Goal: Information Seeking & Learning: Learn about a topic

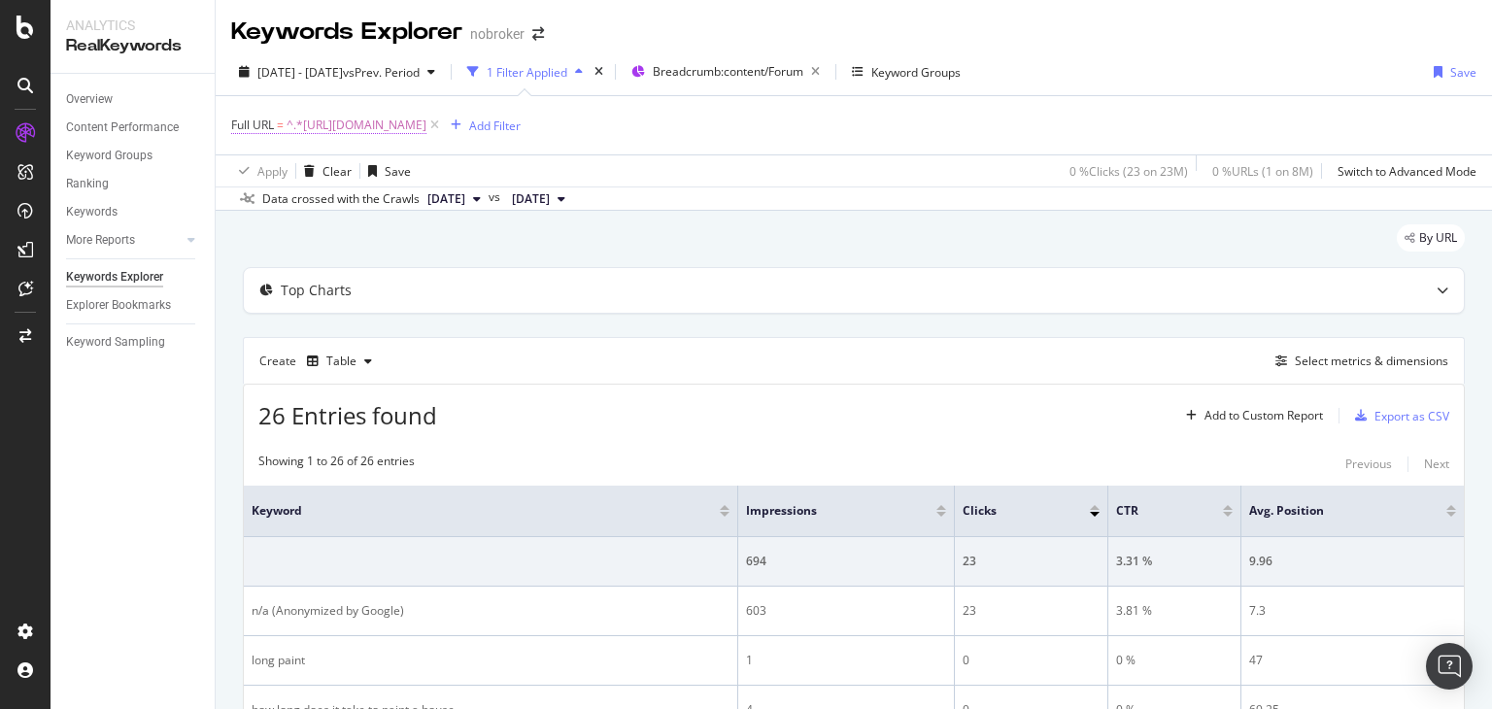
click at [426, 127] on span "^.*[URL][DOMAIN_NAME]" at bounding box center [357, 125] width 140 height 27
click at [443, 127] on icon at bounding box center [434, 125] width 17 height 19
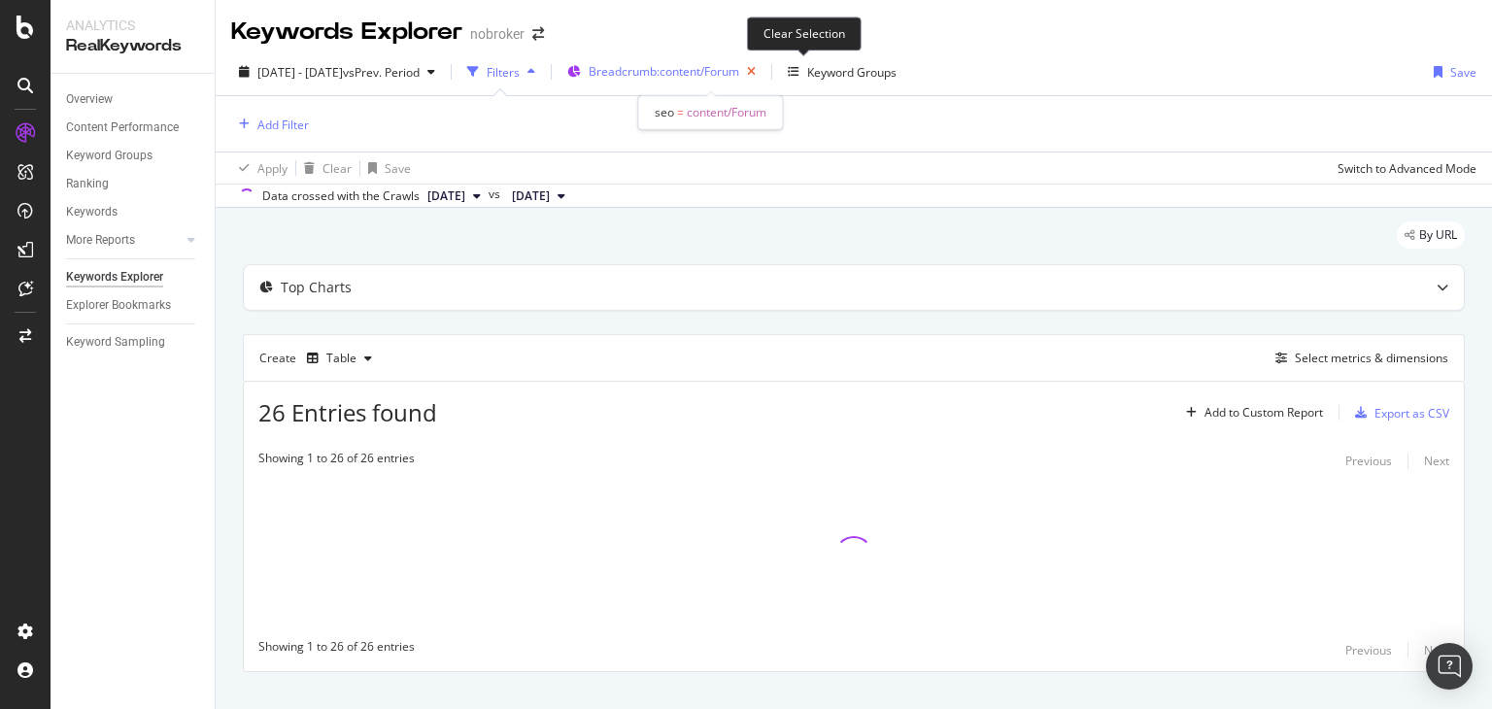
click at [764, 74] on icon "button" at bounding box center [751, 71] width 24 height 27
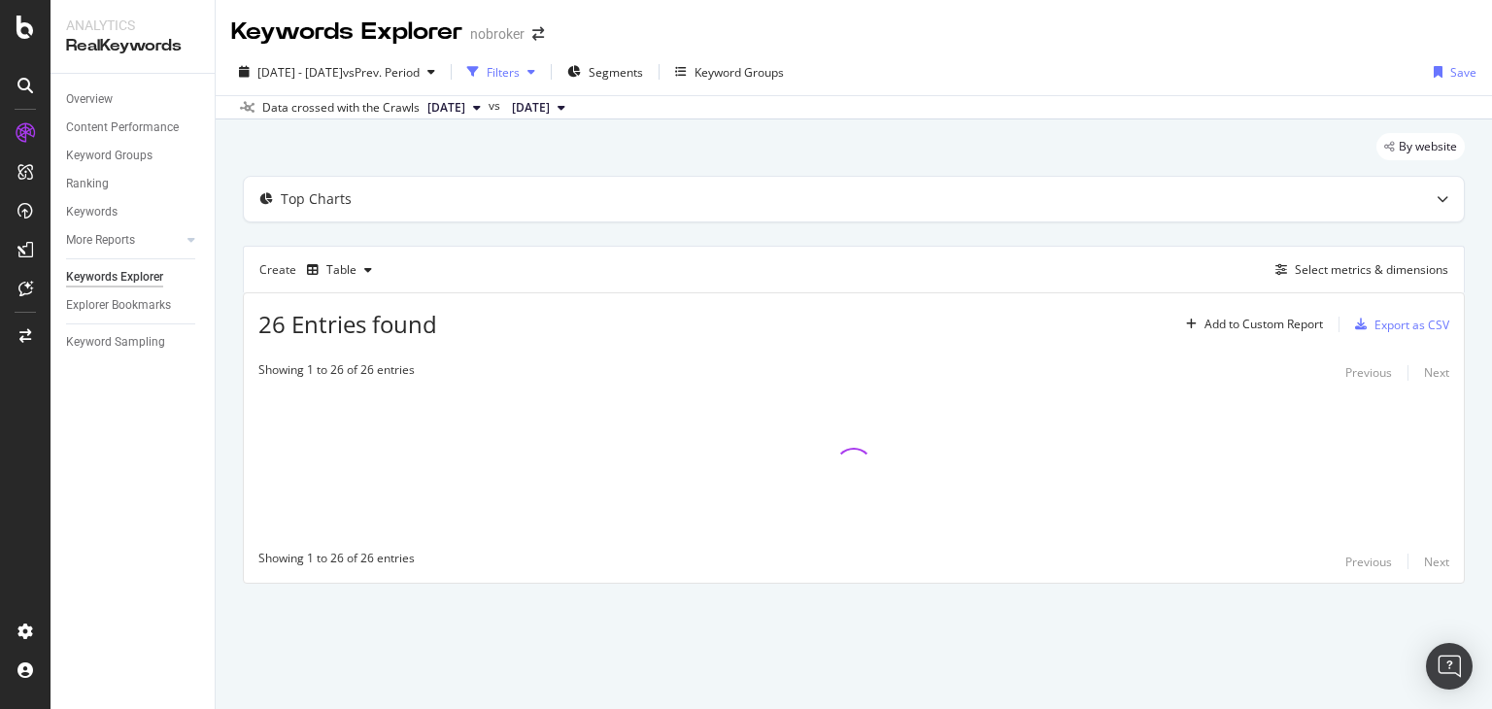
click at [520, 73] on div "Filters" at bounding box center [503, 72] width 33 height 17
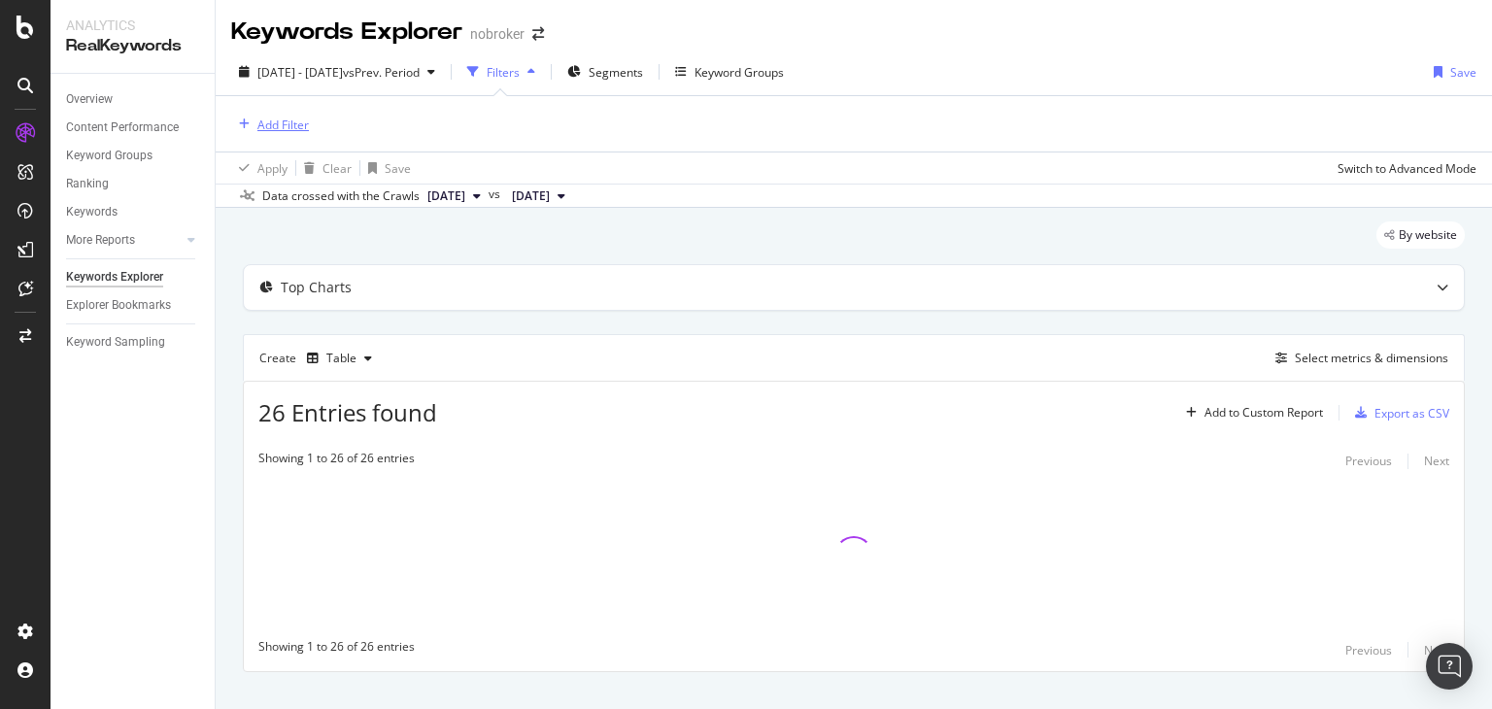
click at [290, 130] on div "Add Filter" at bounding box center [282, 125] width 51 height 17
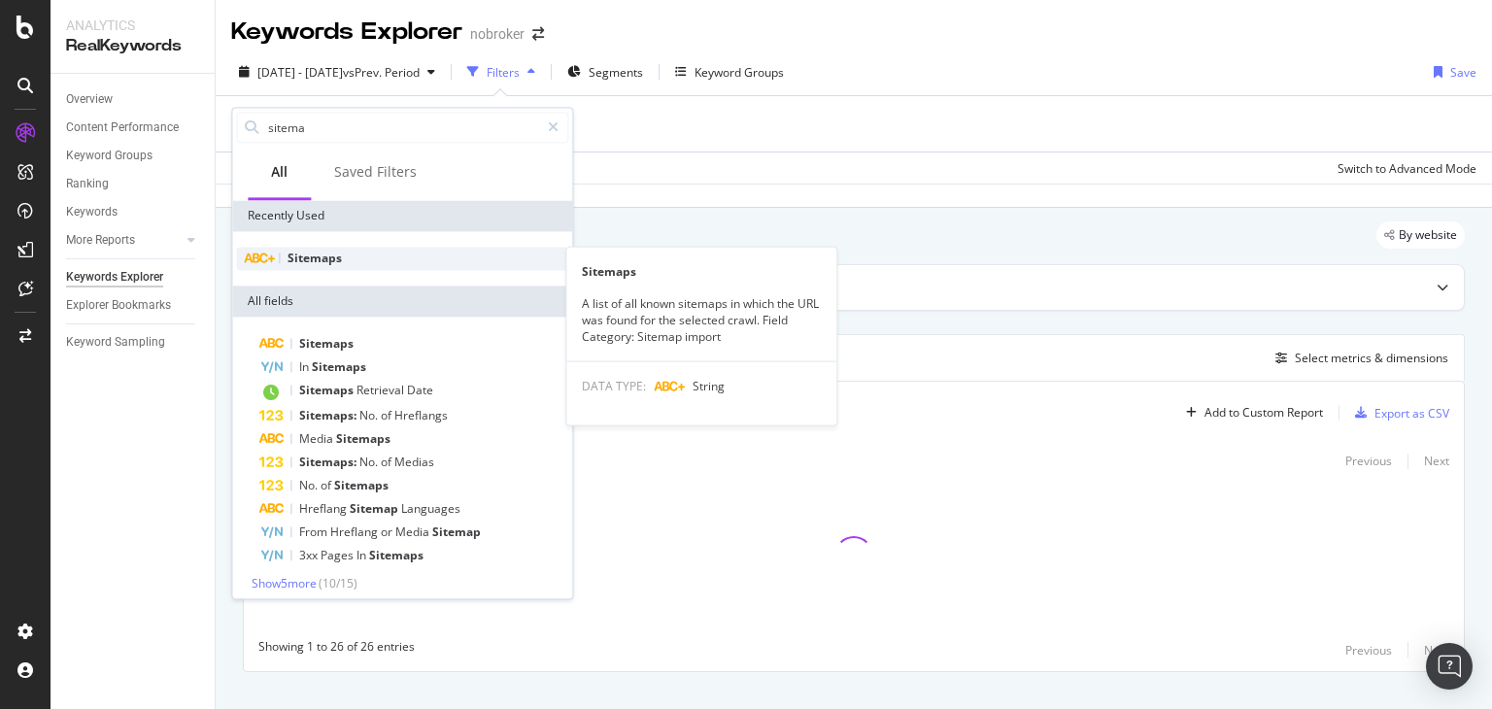
type input "sitema"
click at [295, 263] on span "Sitemaps" at bounding box center [315, 258] width 54 height 17
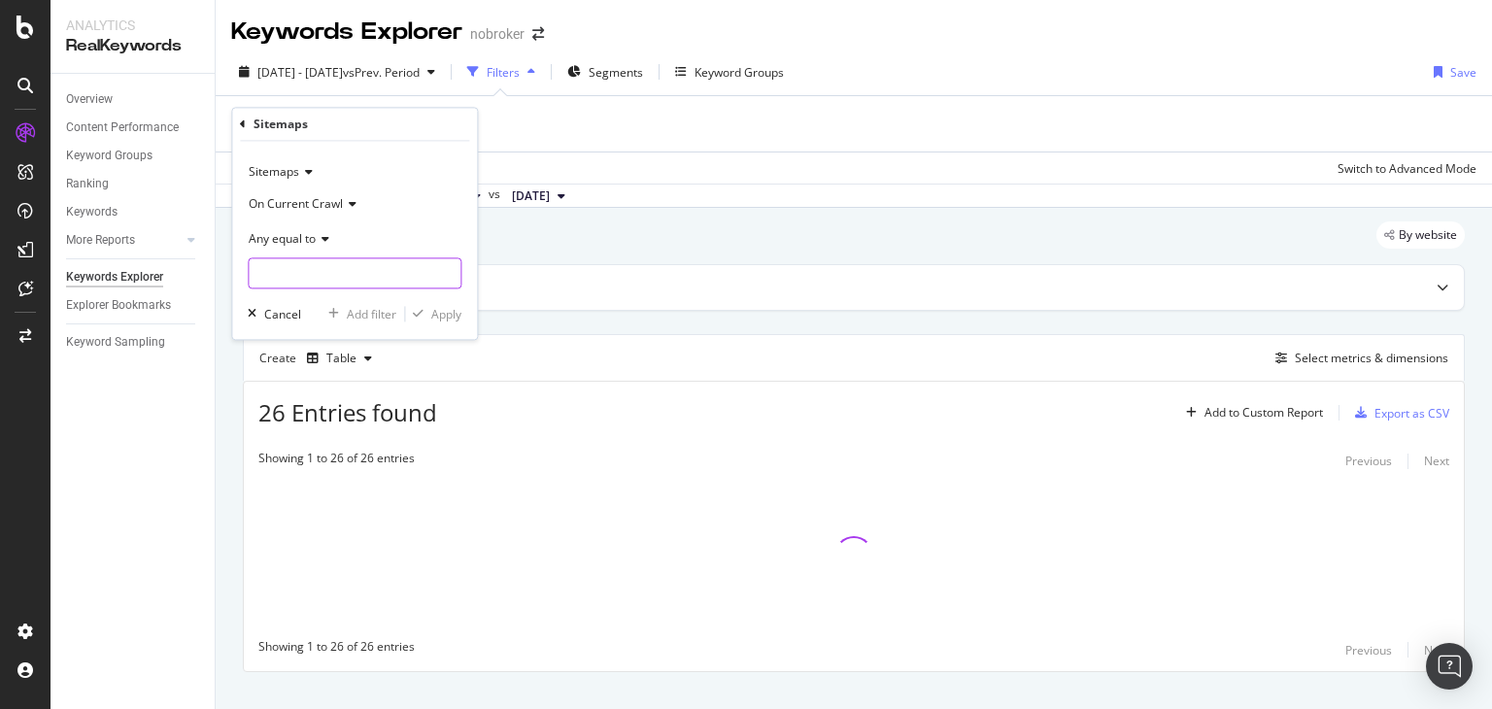
click at [341, 281] on input "text" at bounding box center [355, 273] width 212 height 31
type input "banking"
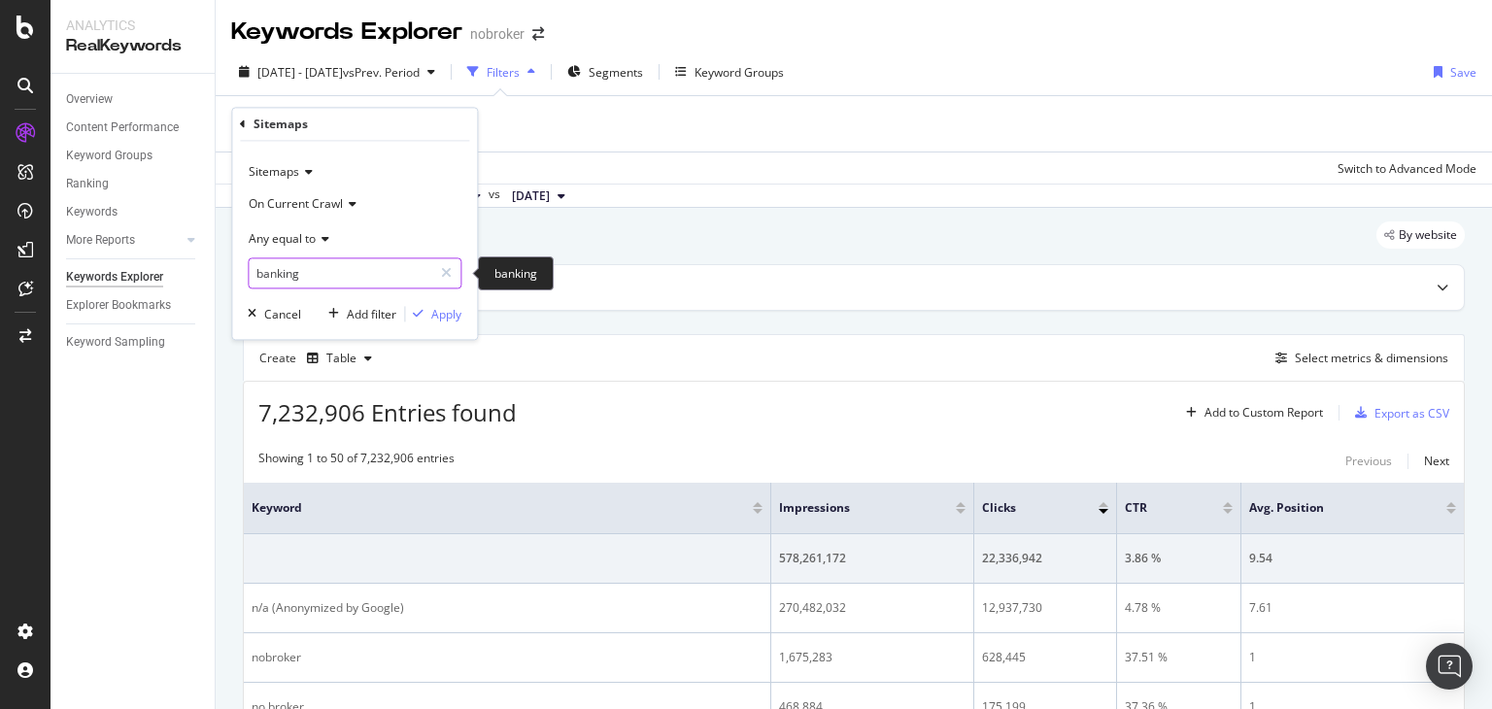
click at [333, 273] on input "banking" at bounding box center [341, 273] width 184 height 31
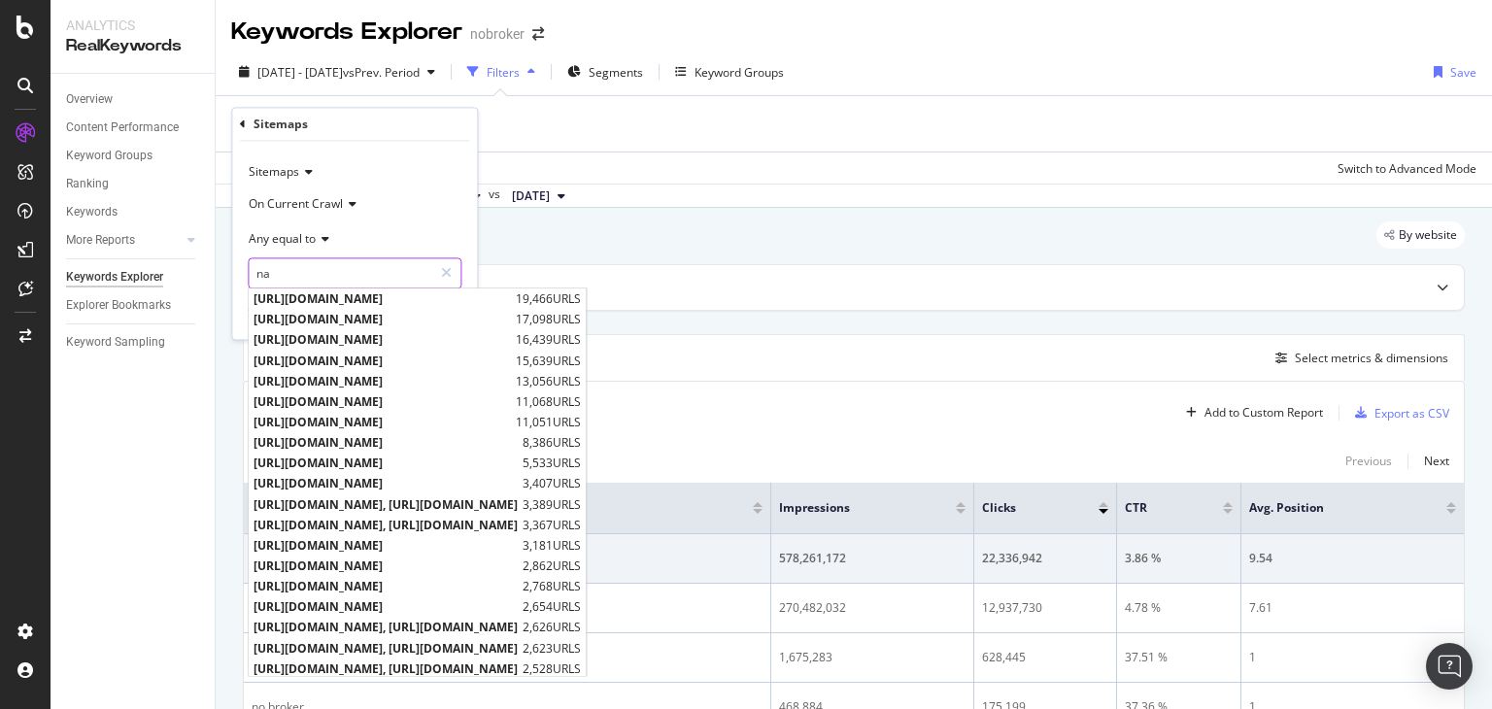
type input "n"
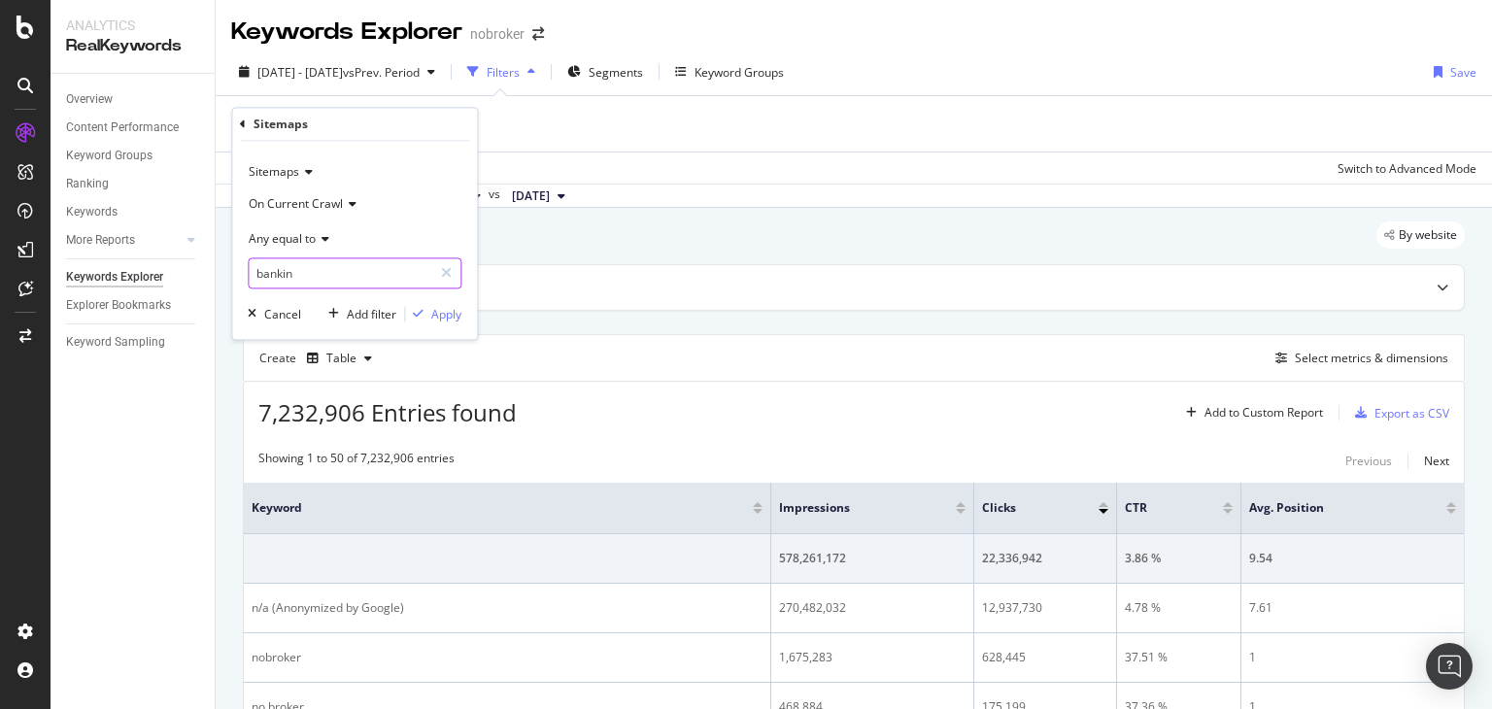
type input "banking"
click at [350, 275] on input "banking" at bounding box center [341, 273] width 184 height 31
click at [302, 270] on input "banking" at bounding box center [341, 273] width 184 height 31
paste input "[URL][DOMAIN_NAME]"
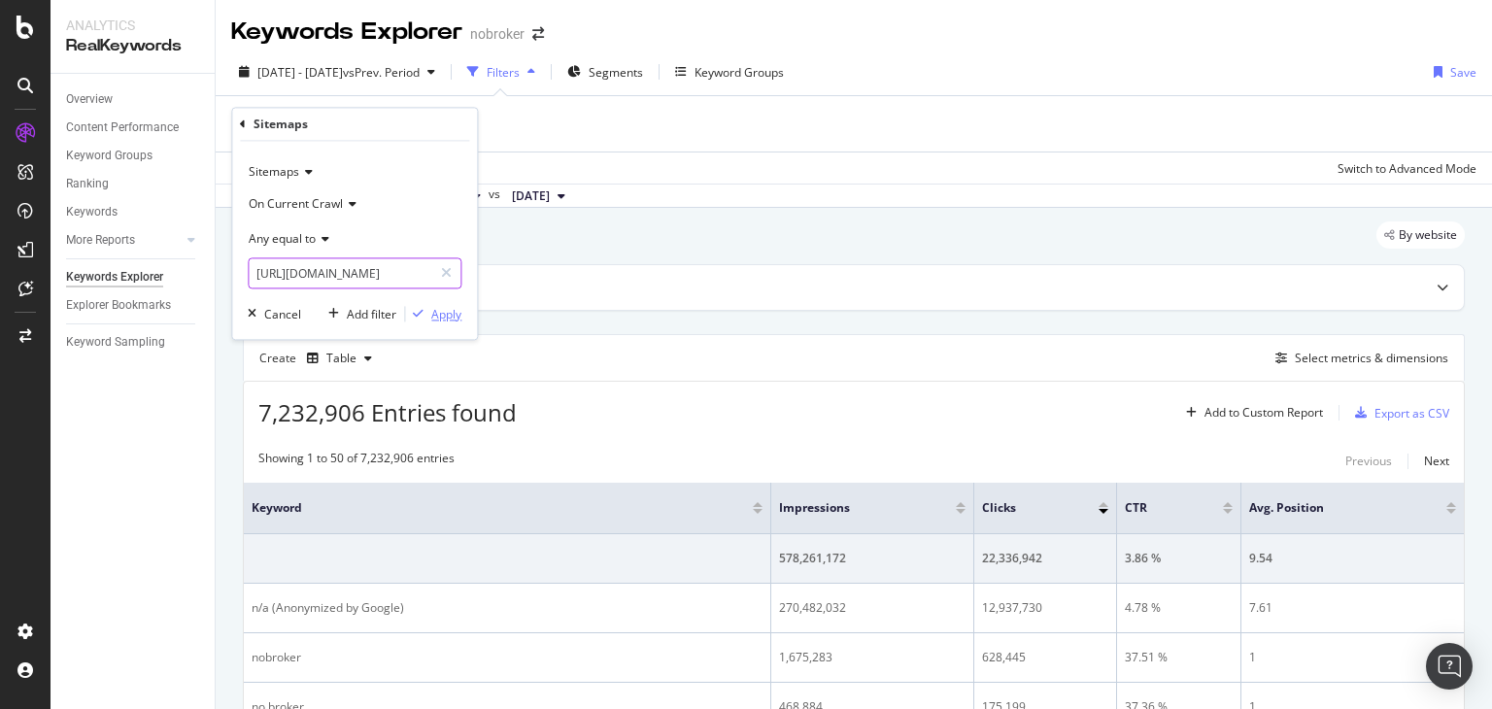
type input "[URL][DOMAIN_NAME]"
click at [424, 309] on icon "button" at bounding box center [418, 315] width 11 height 12
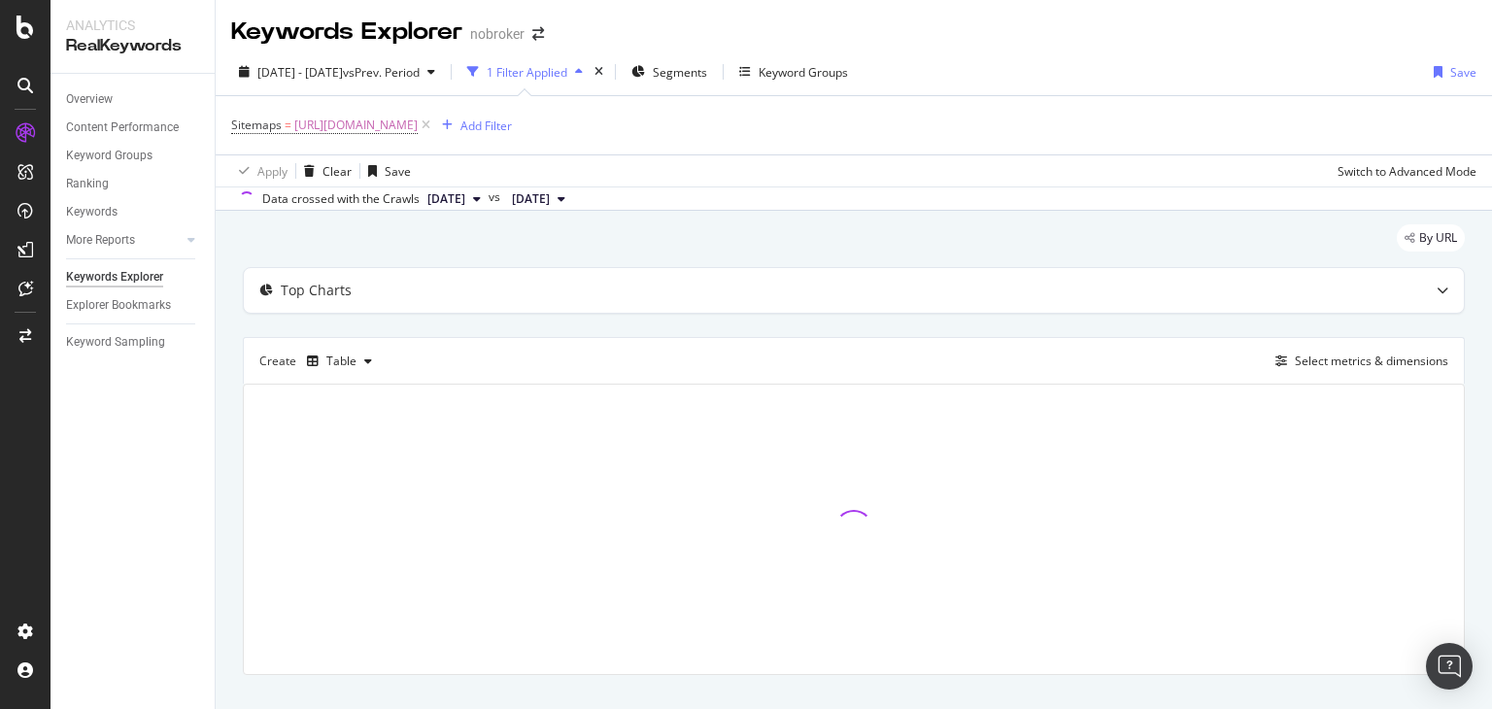
scroll to position [15, 0]
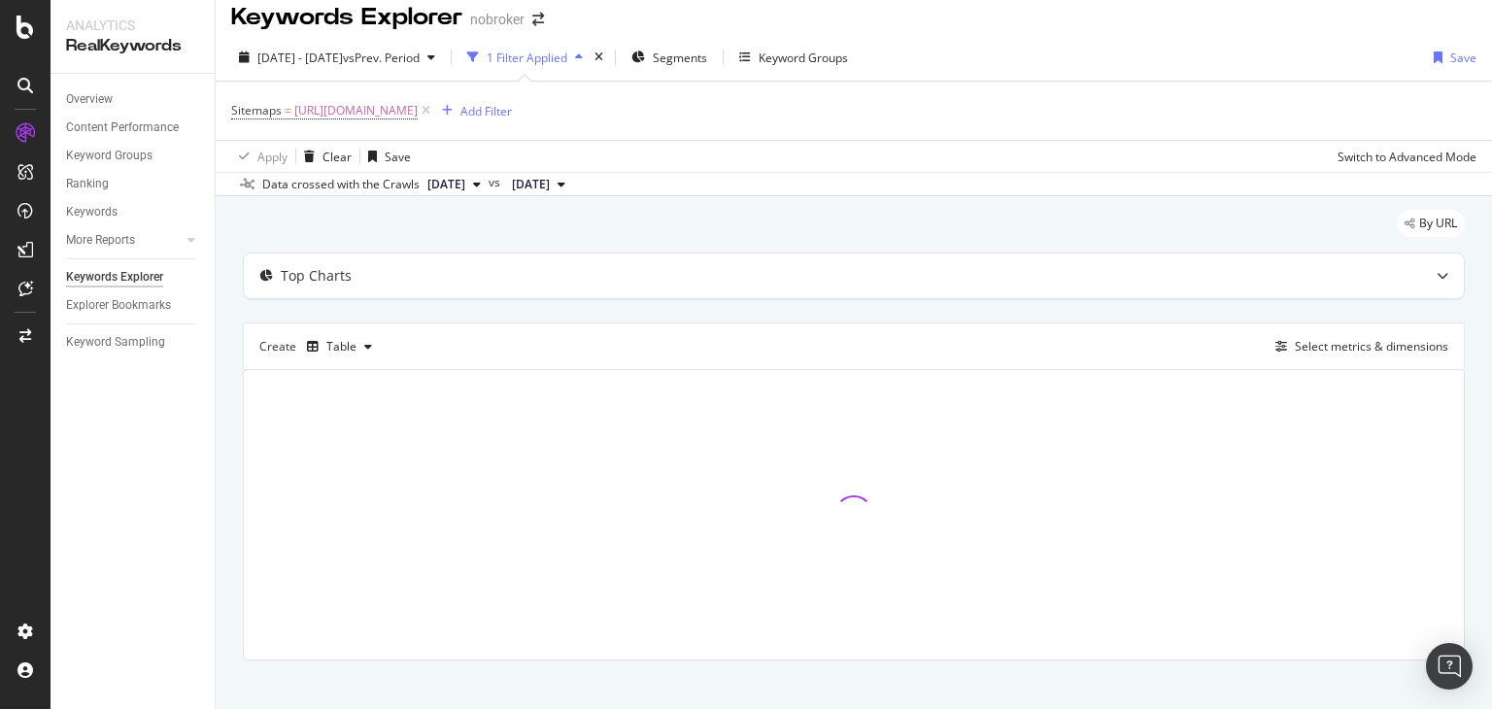
click at [449, 185] on span "[DATE]" at bounding box center [446, 184] width 38 height 17
click at [470, 255] on div "[DATE]" at bounding box center [476, 248] width 104 height 17
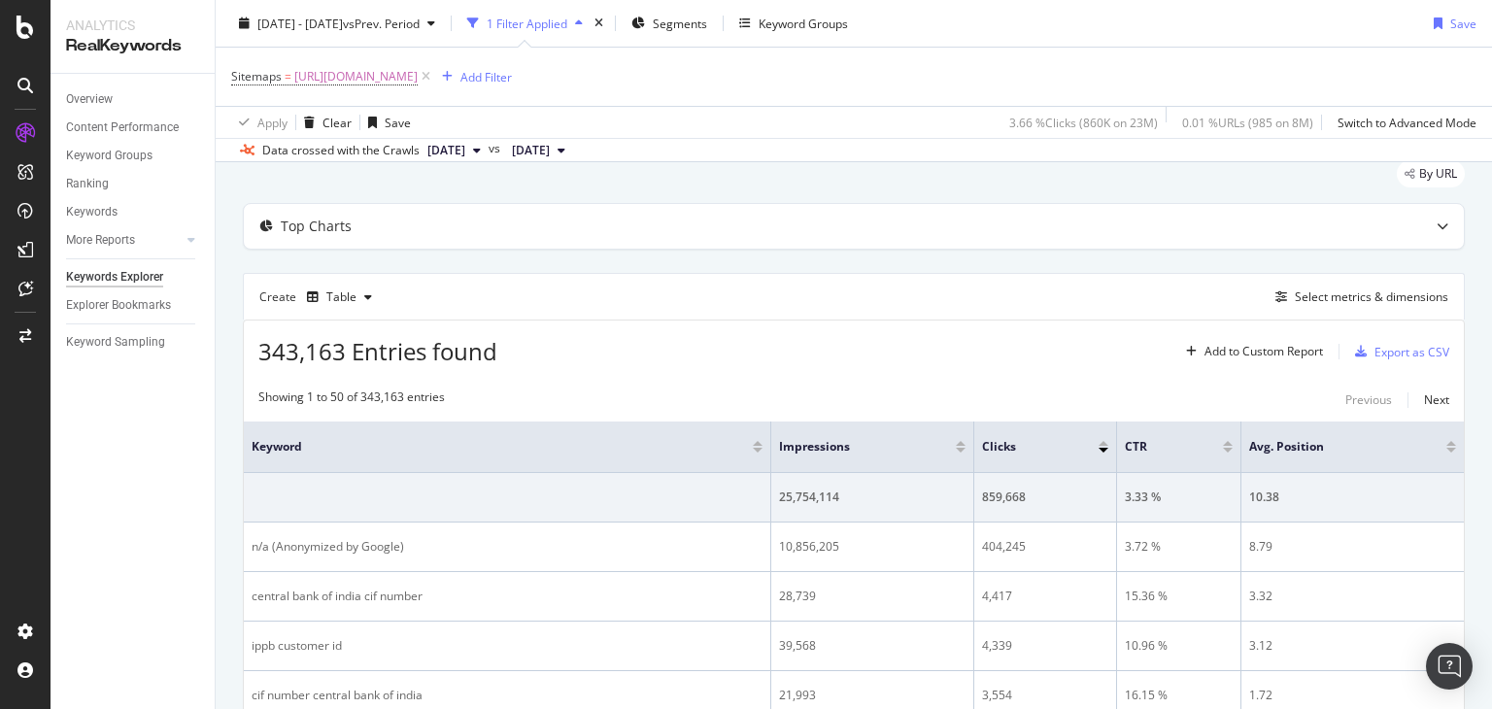
scroll to position [83, 0]
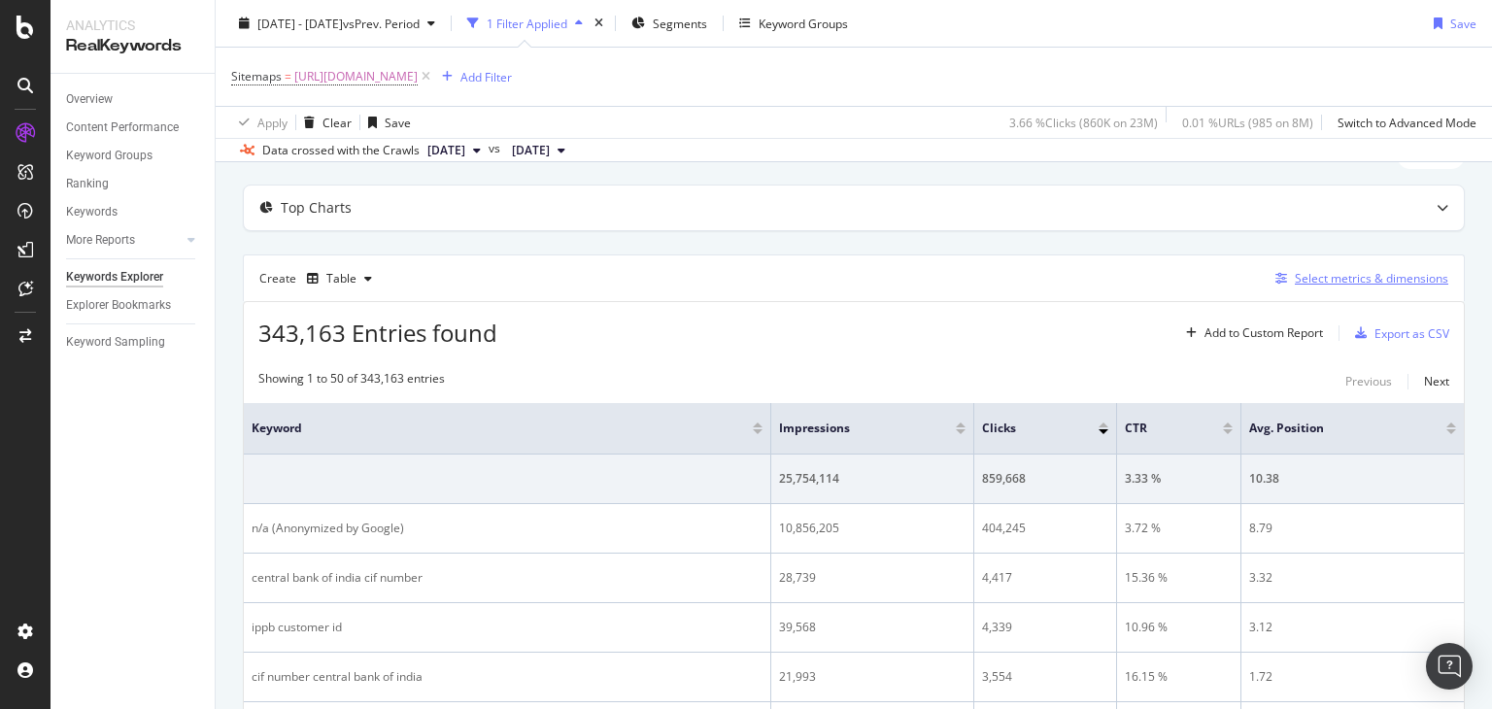
click at [1321, 285] on div "Select metrics & dimensions" at bounding box center [1358, 278] width 181 height 21
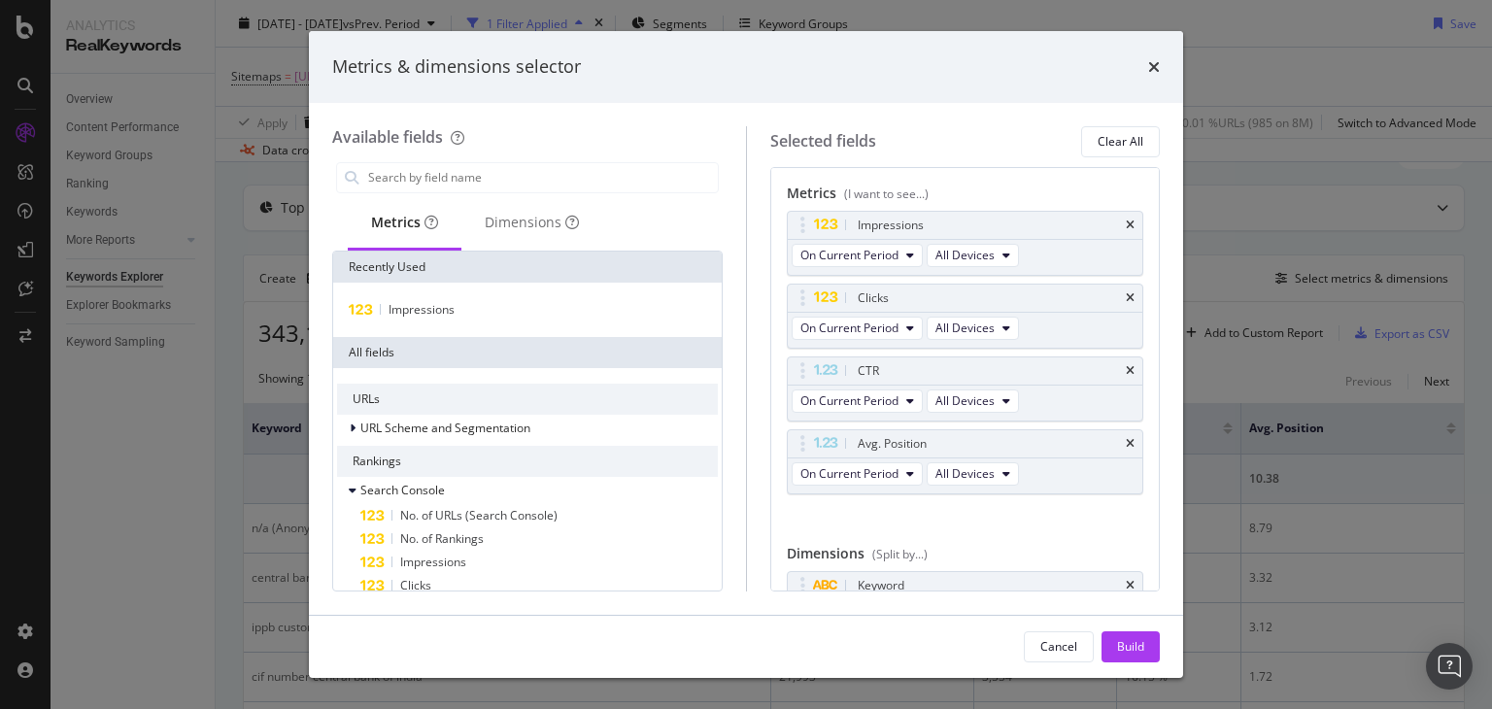
scroll to position [71, 0]
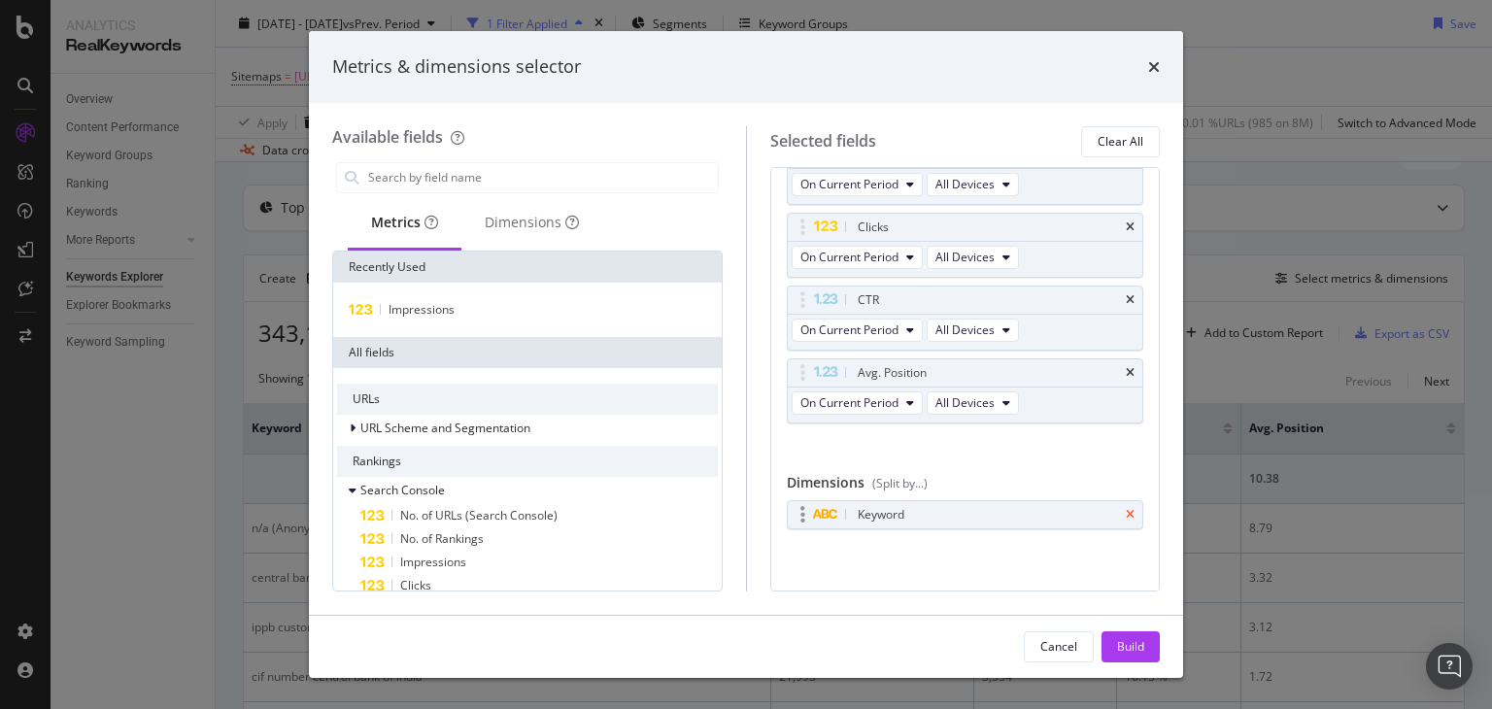
click at [1126, 516] on icon "times" at bounding box center [1130, 515] width 9 height 12
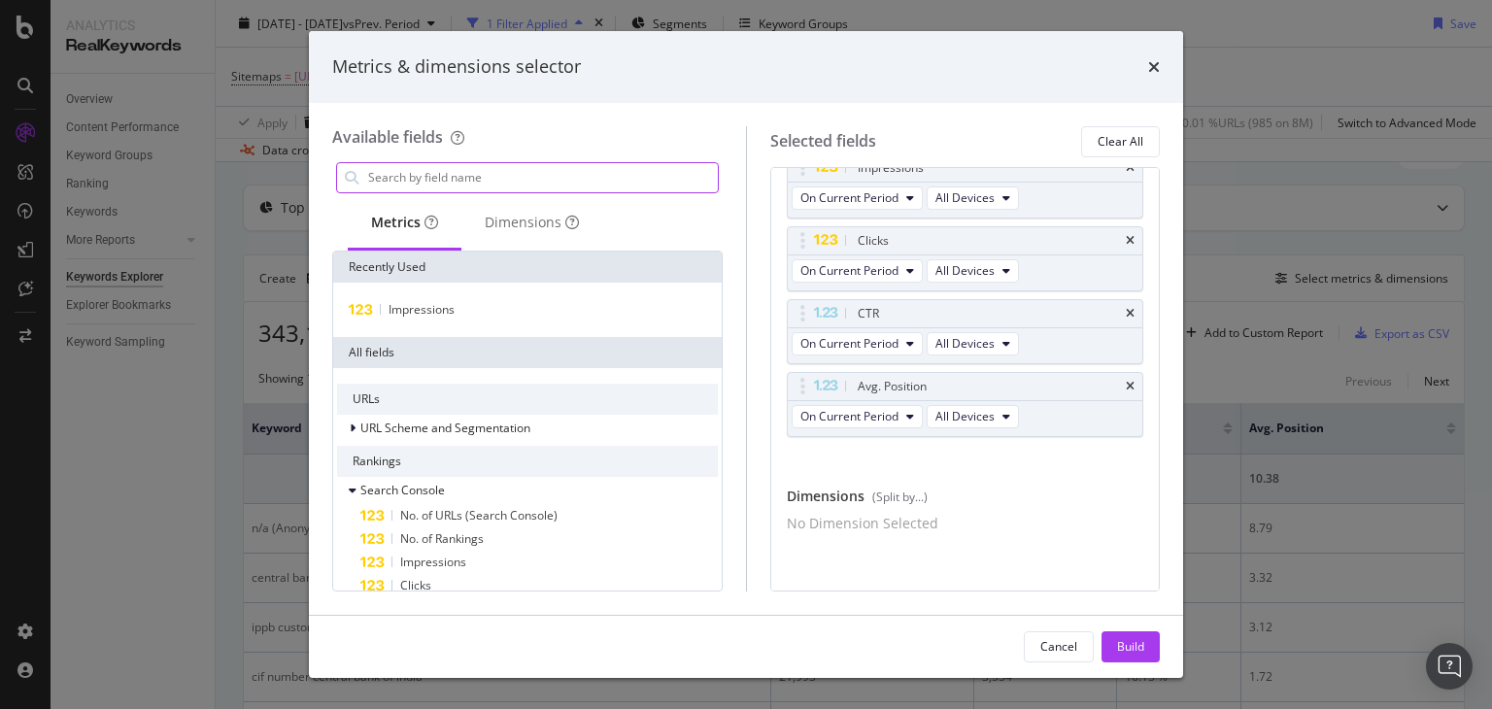
click at [442, 180] on input "modal" at bounding box center [542, 177] width 352 height 29
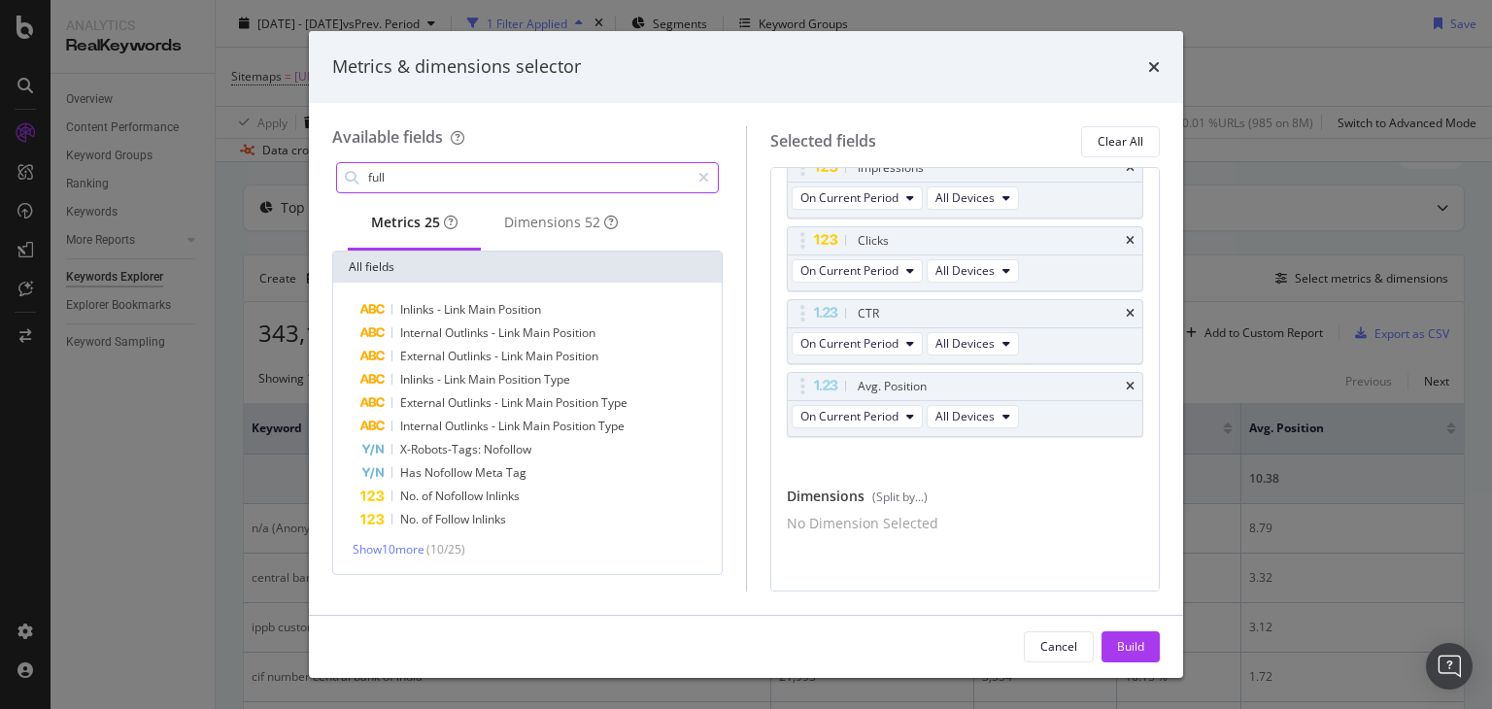
type input "full"
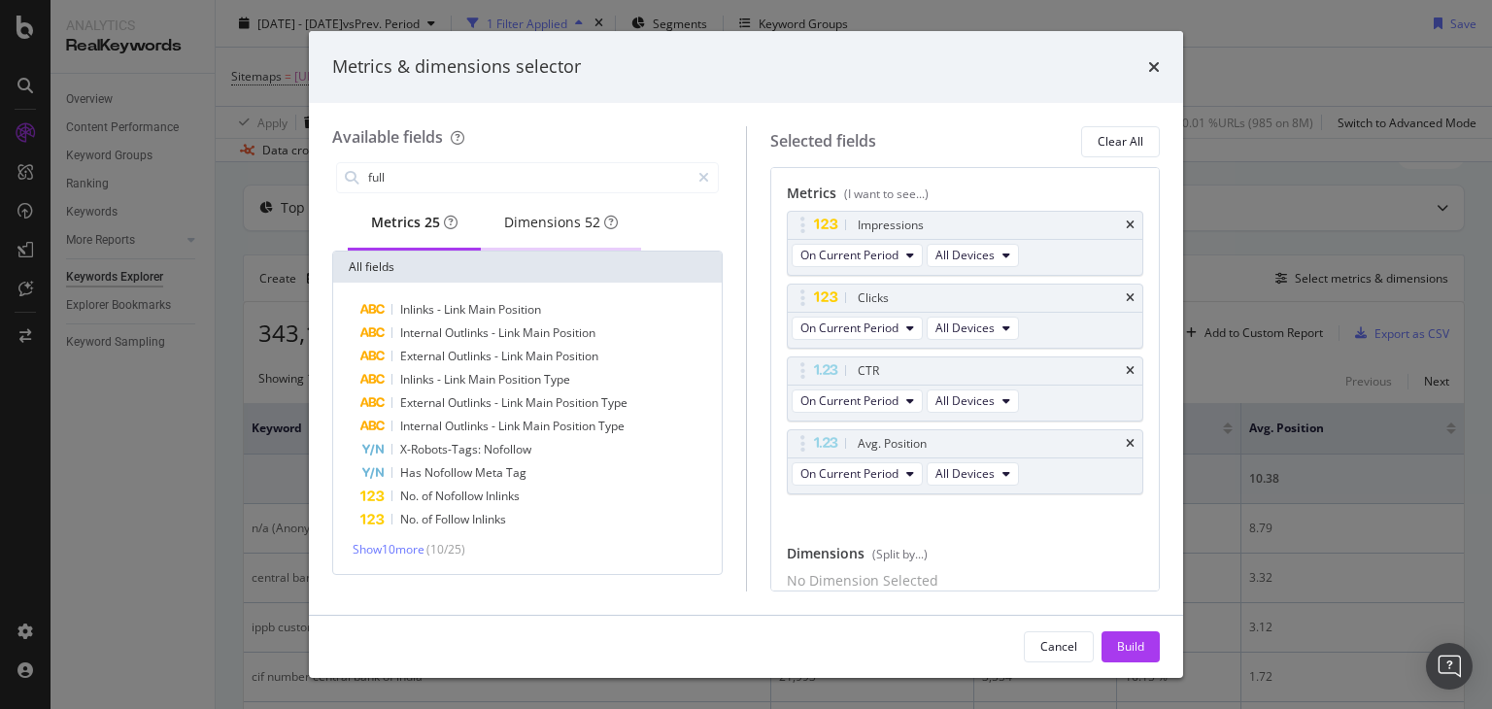
click at [541, 222] on div "Dimensions 52" at bounding box center [561, 222] width 114 height 19
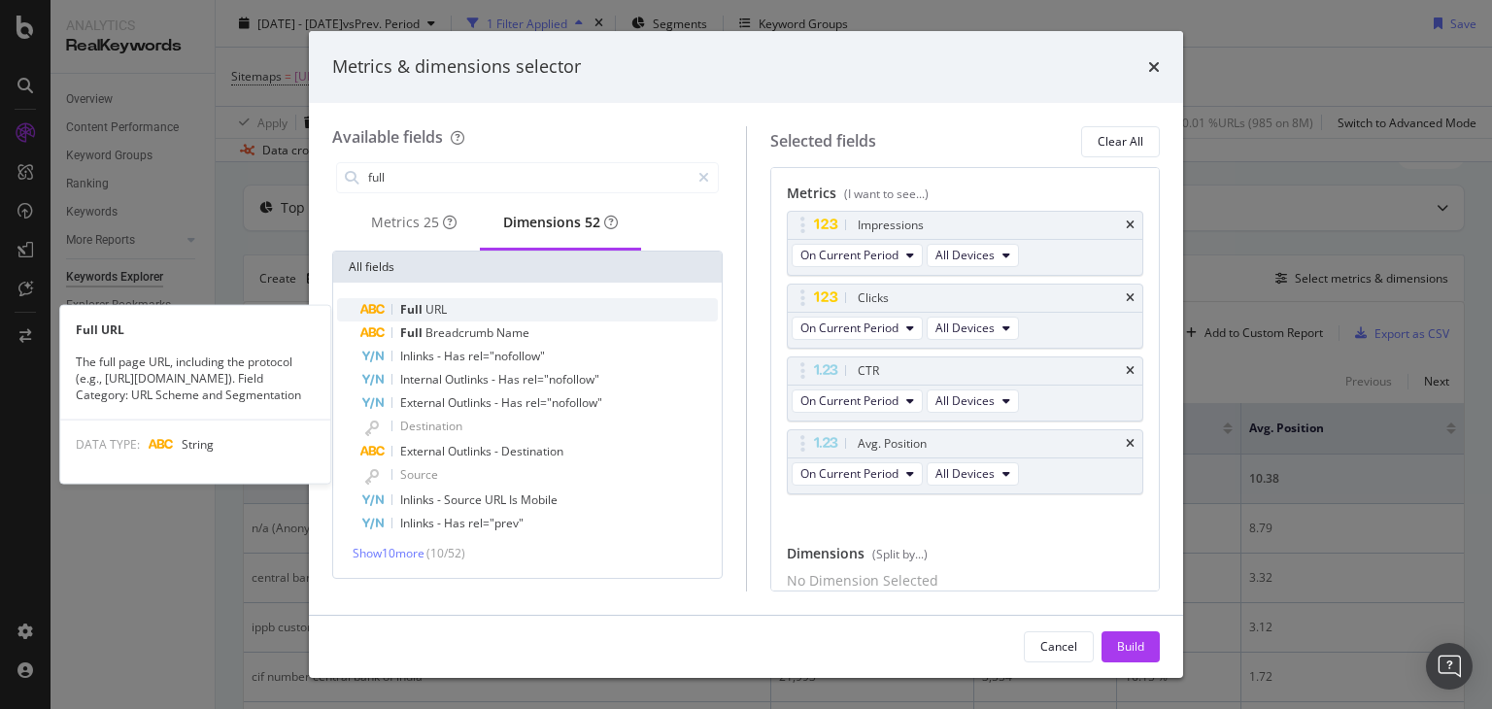
click at [466, 315] on div "Full URL" at bounding box center [538, 309] width 357 height 23
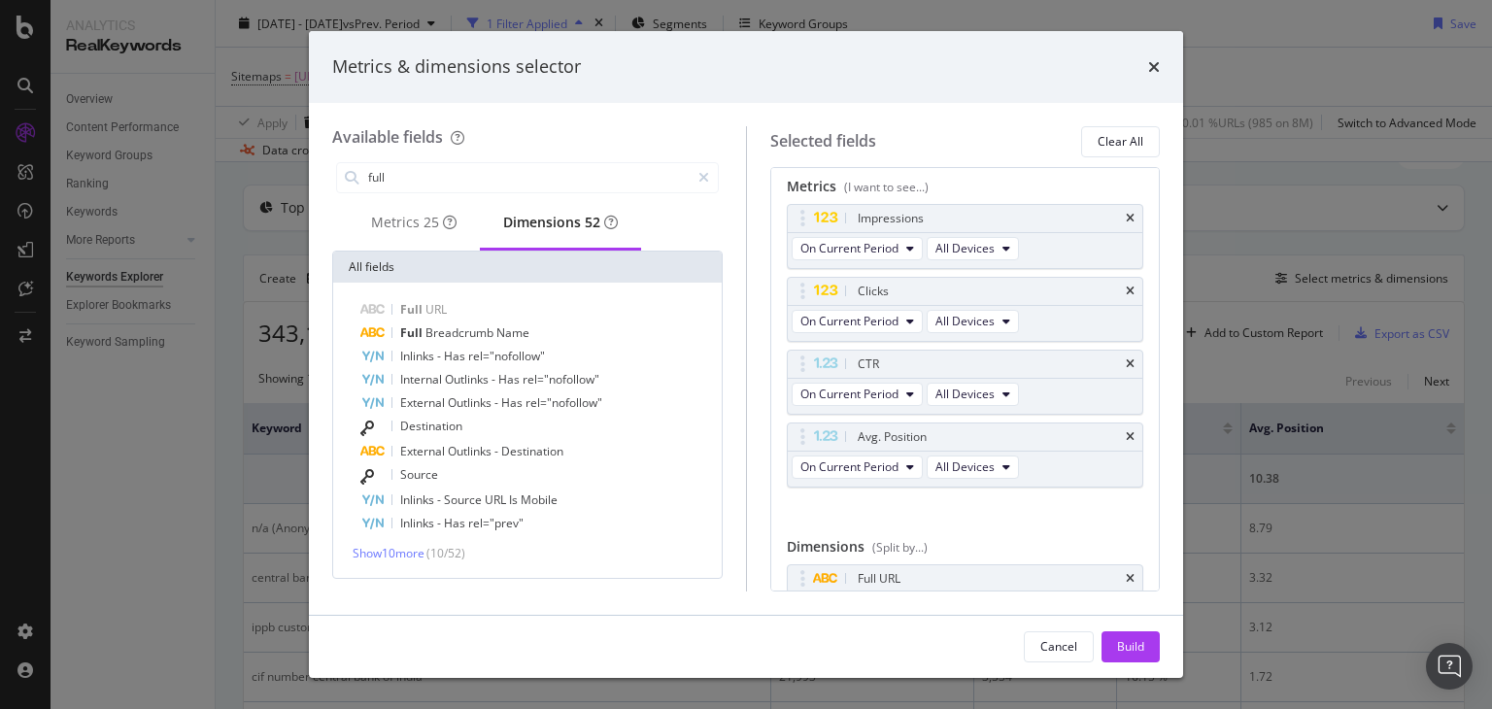
scroll to position [71, 0]
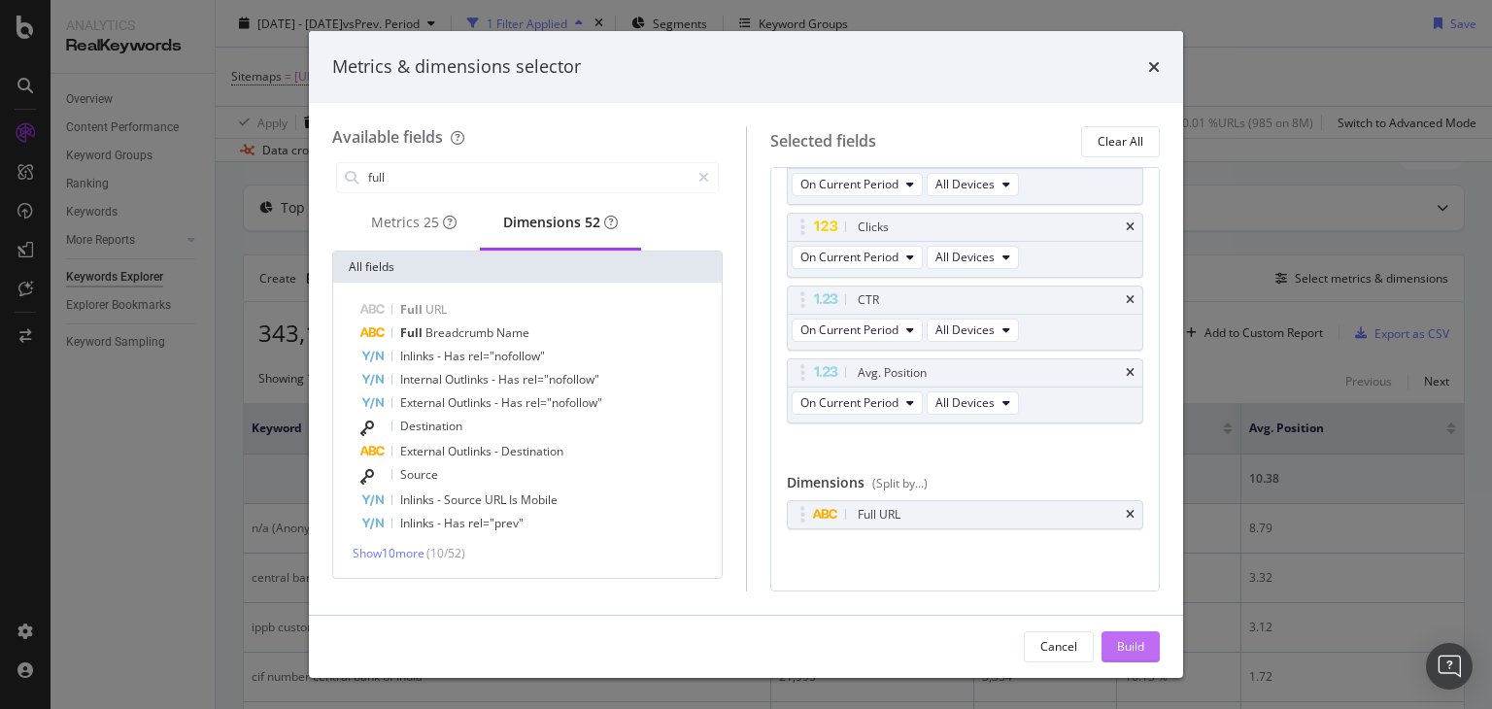
click at [1137, 653] on div "Build" at bounding box center [1130, 646] width 27 height 17
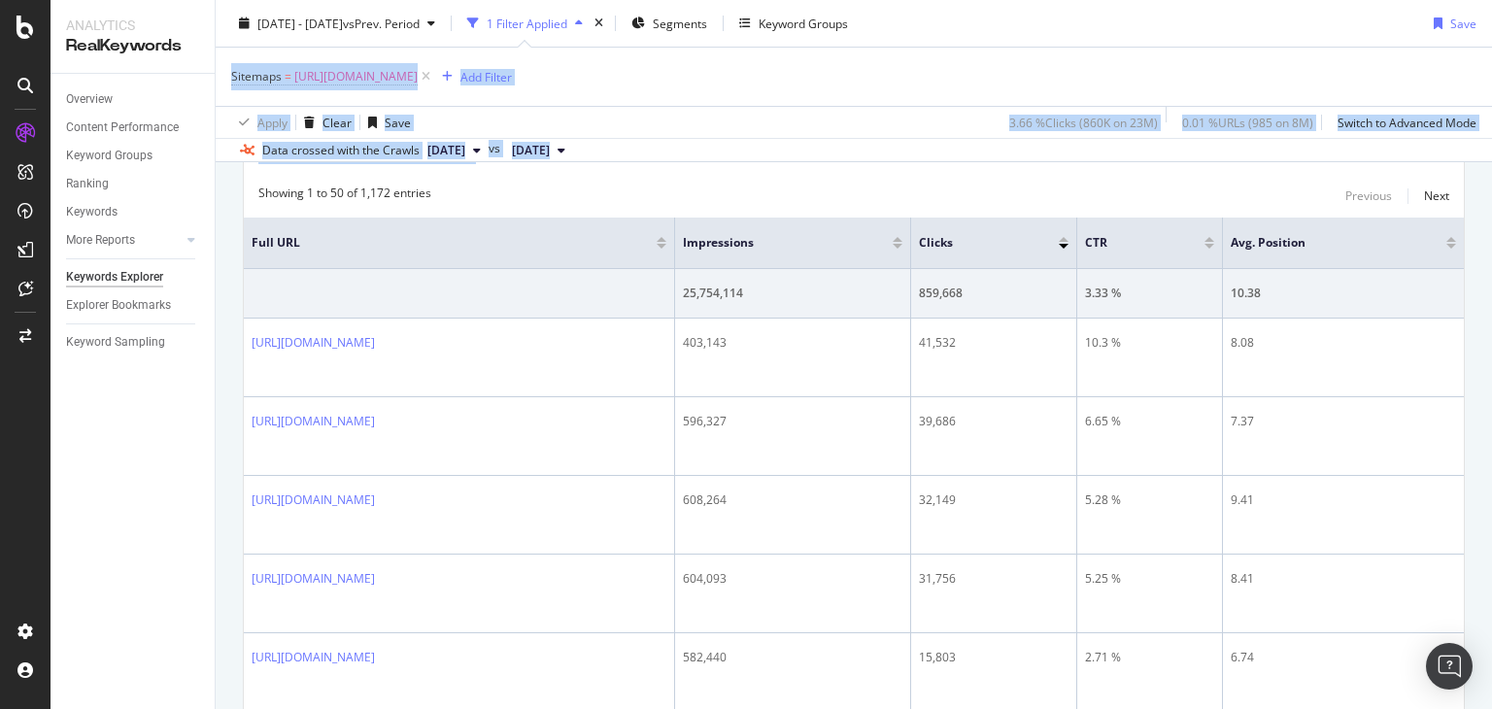
scroll to position [276, 0]
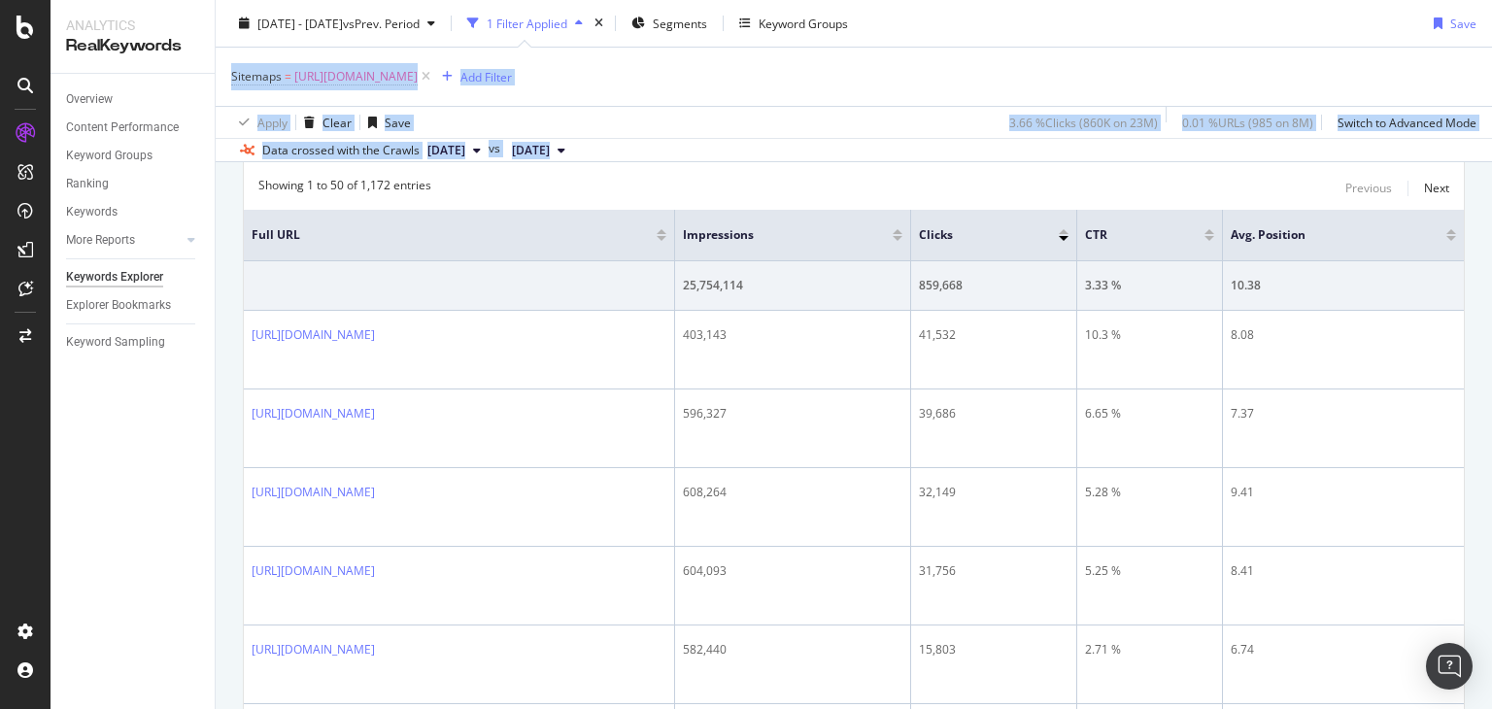
drag, startPoint x: 1491, startPoint y: 75, endPoint x: 1491, endPoint y: 131, distance: 56.3
click at [1491, 131] on div "Keywords Explorer nobroker [DATE] - [DATE] vs Prev. Period 1 Filter Applied Seg…" at bounding box center [854, 354] width 1276 height 709
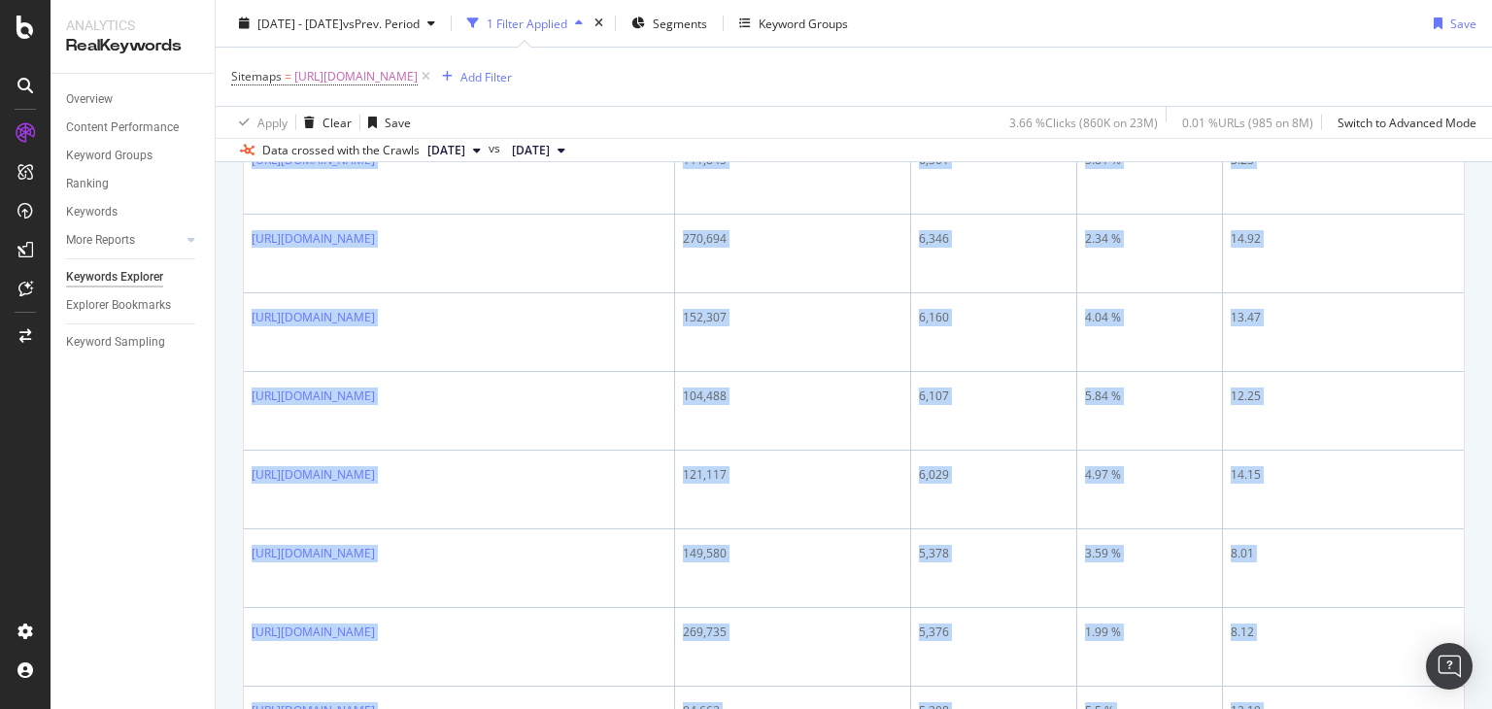
scroll to position [2619, 0]
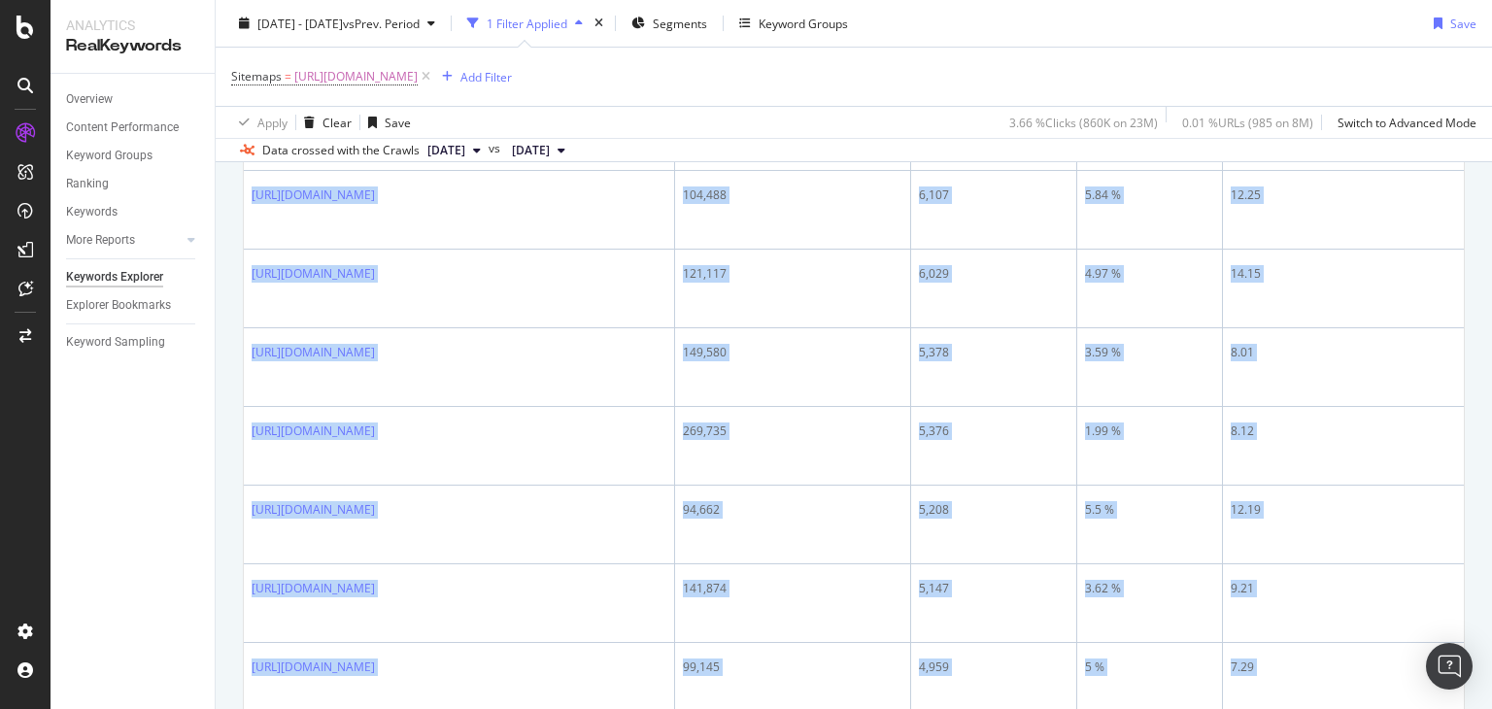
drag, startPoint x: 246, startPoint y: 316, endPoint x: 840, endPoint y: 552, distance: 639.6
copy tbody "[URL][DOMAIN_NAME] 403,143 41,532 10.3 % 8.08 [URL][DOMAIN_NAME] 596,327 39,686…"
